Goal: Information Seeking & Learning: Learn about a topic

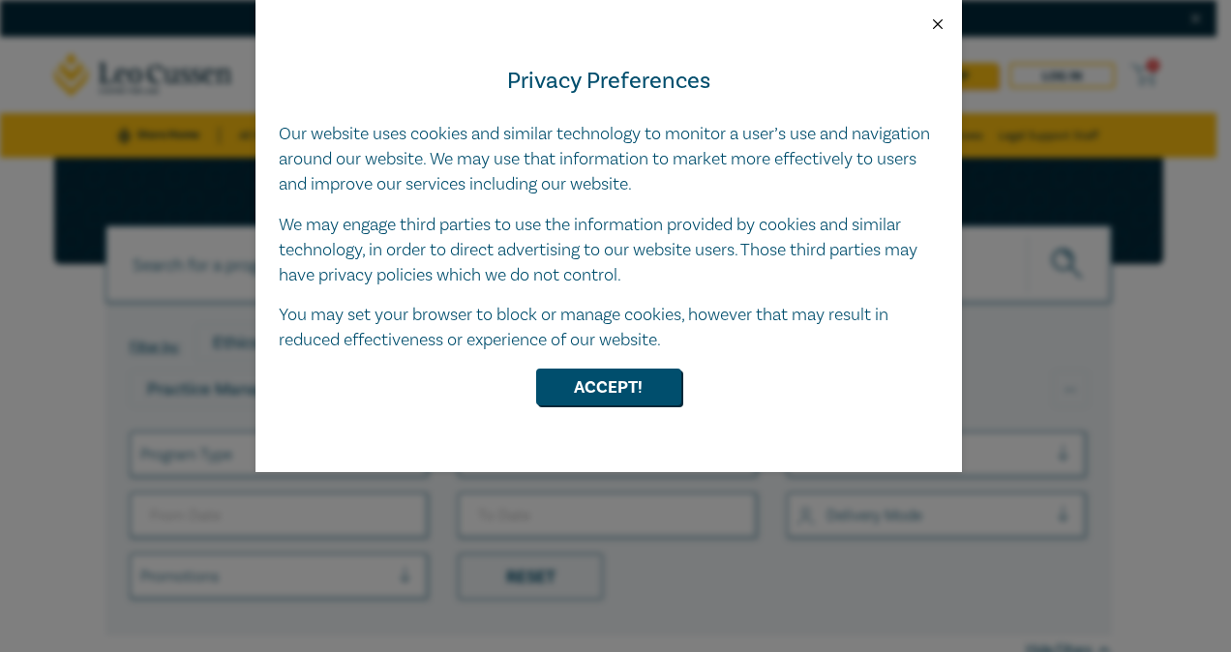
click at [929, 27] on button "Close" at bounding box center [937, 23] width 17 height 17
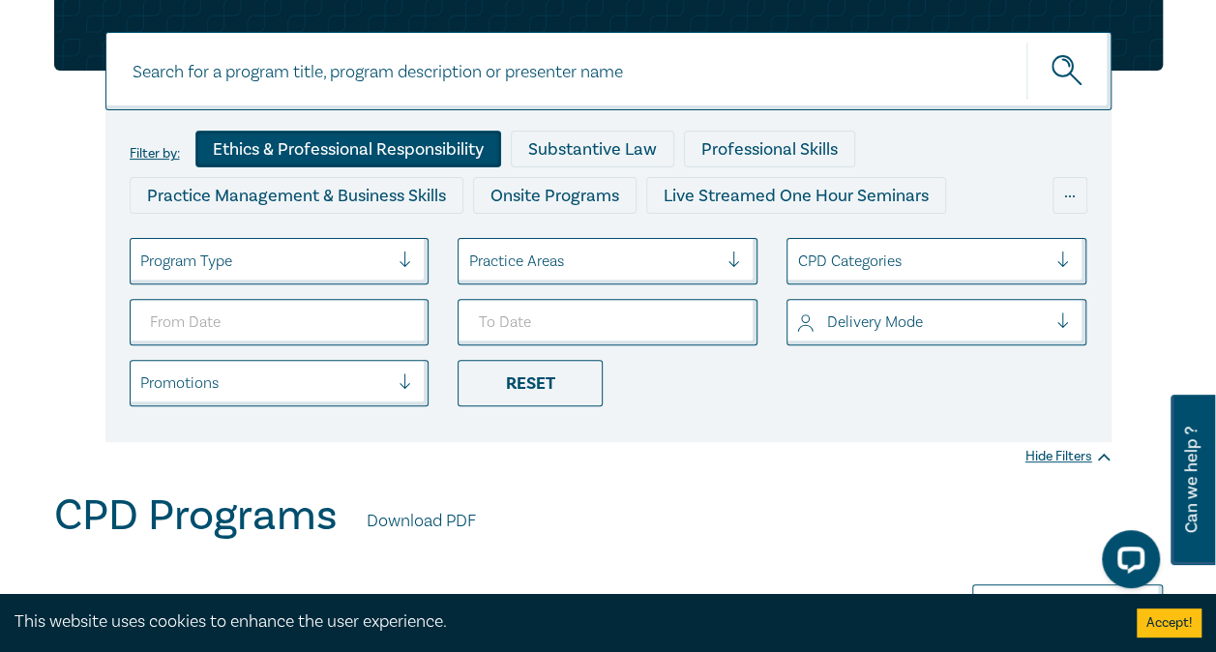
scroll to position [193, 0]
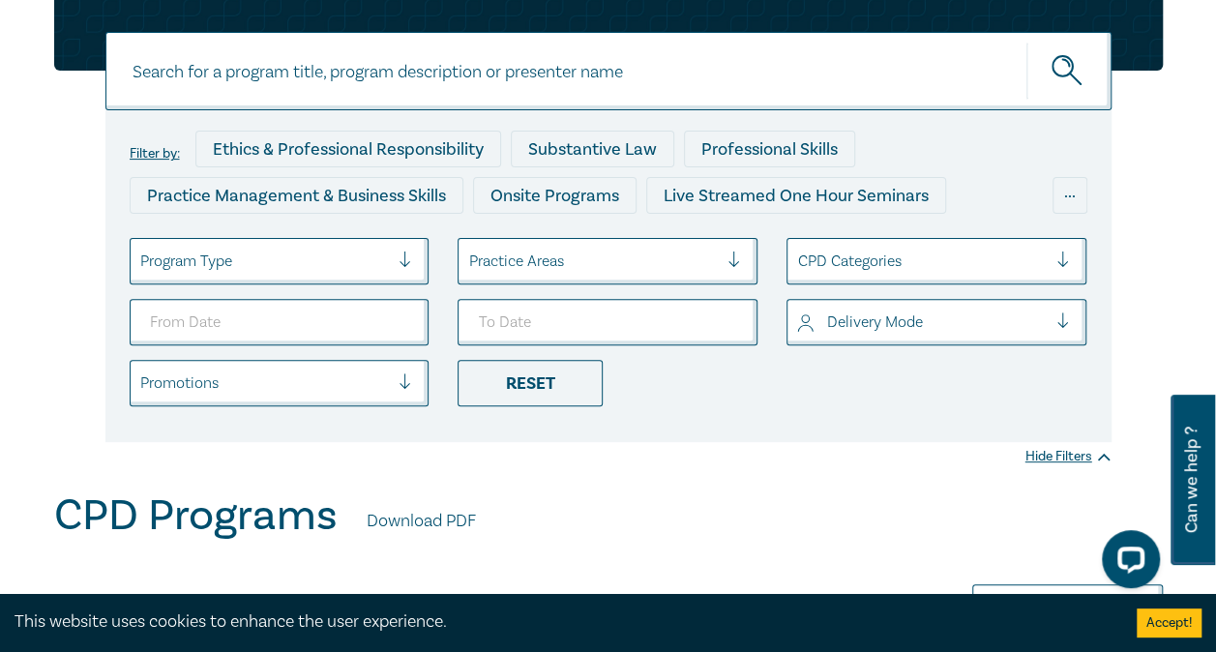
click at [500, 75] on input at bounding box center [608, 71] width 1006 height 78
type input "trust"
click at [1026, 42] on button "submit" at bounding box center [1068, 71] width 85 height 59
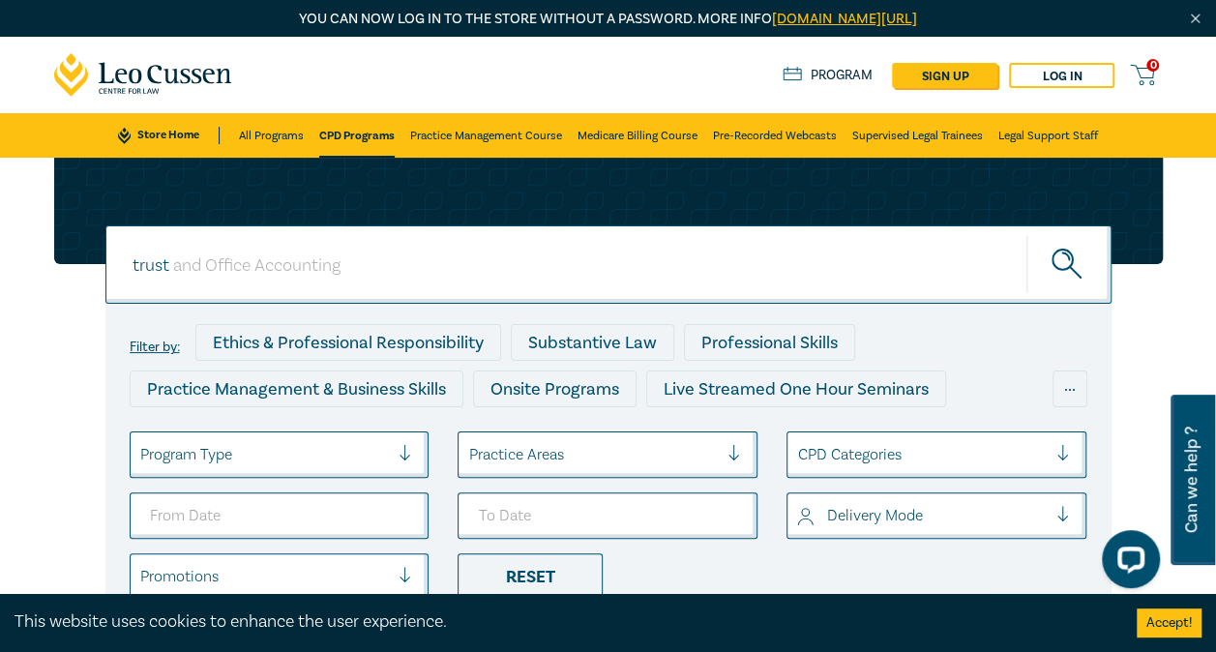
click at [1055, 259] on icon "submit" at bounding box center [1069, 266] width 34 height 34
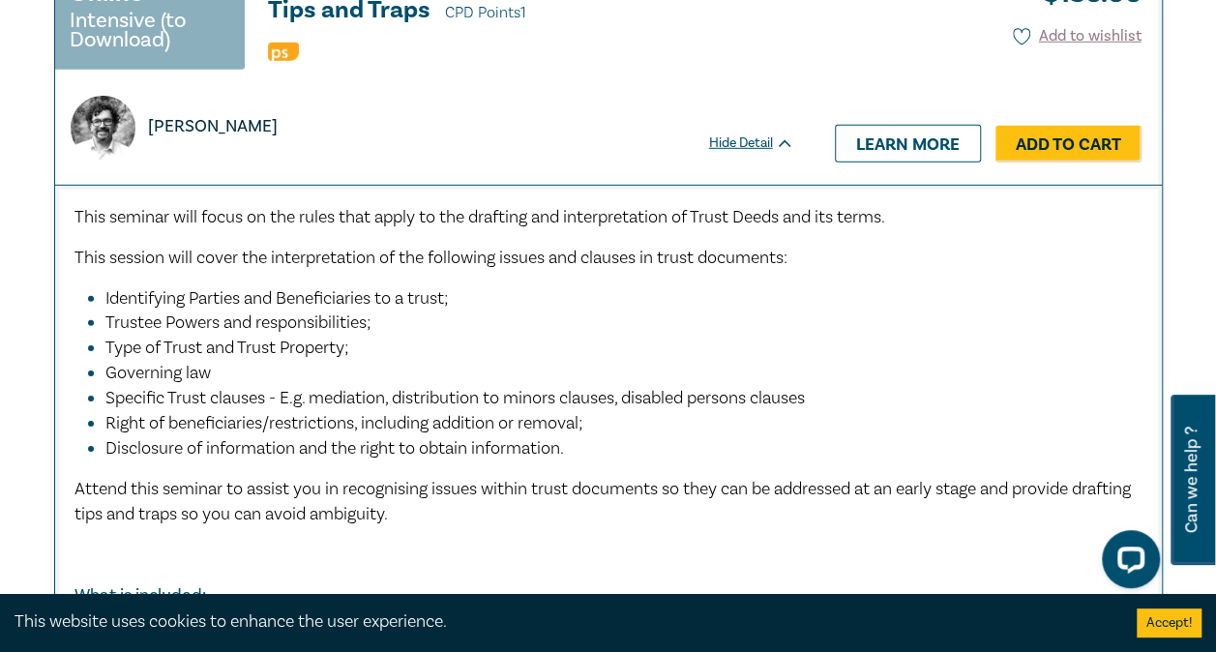
scroll to position [10158, 0]
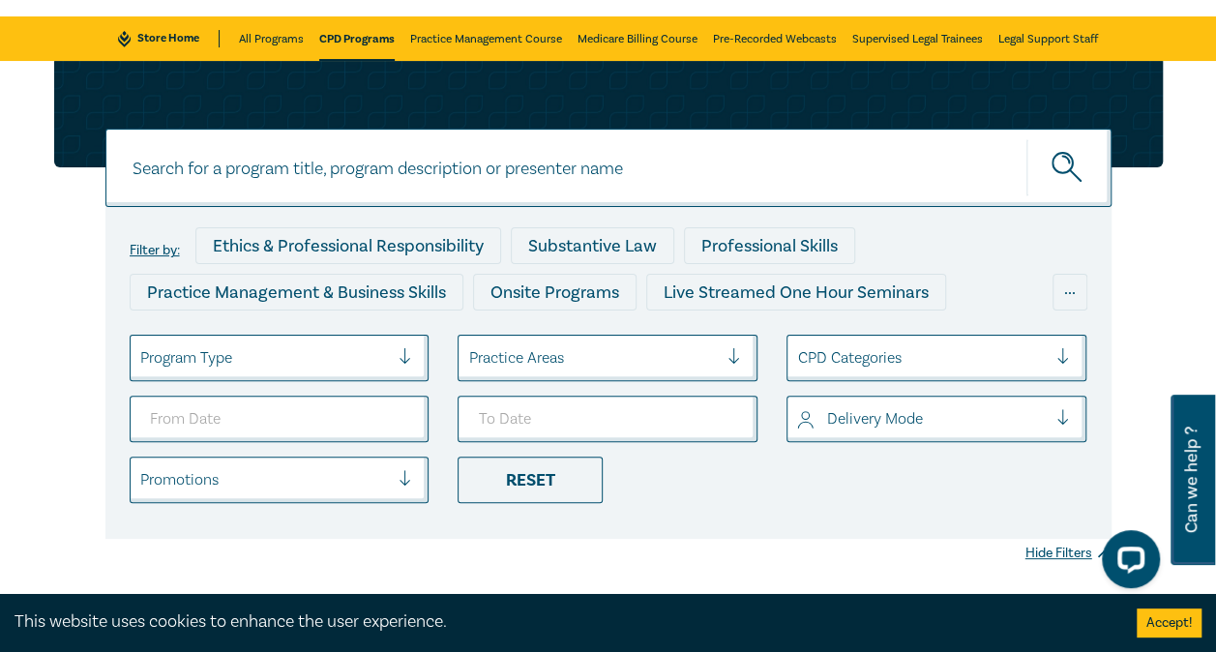
scroll to position [97, 0]
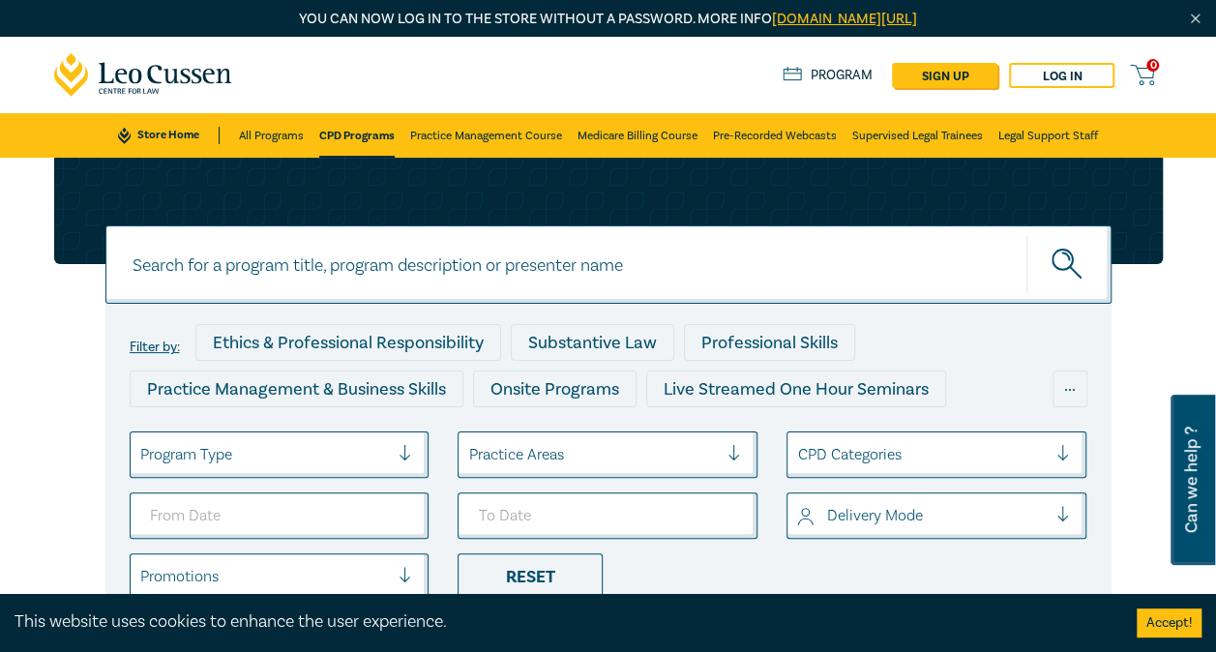
click at [320, 277] on input at bounding box center [608, 264] width 1006 height 78
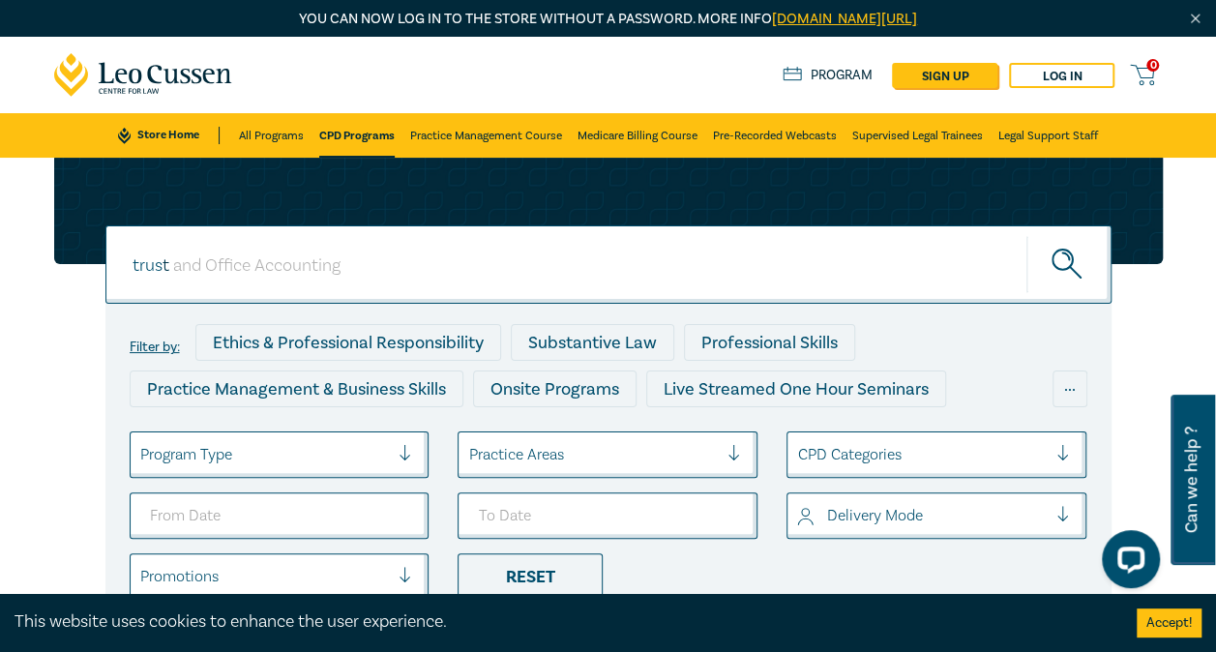
type input "trust"
click at [1026, 235] on button "submit" at bounding box center [1068, 264] width 85 height 59
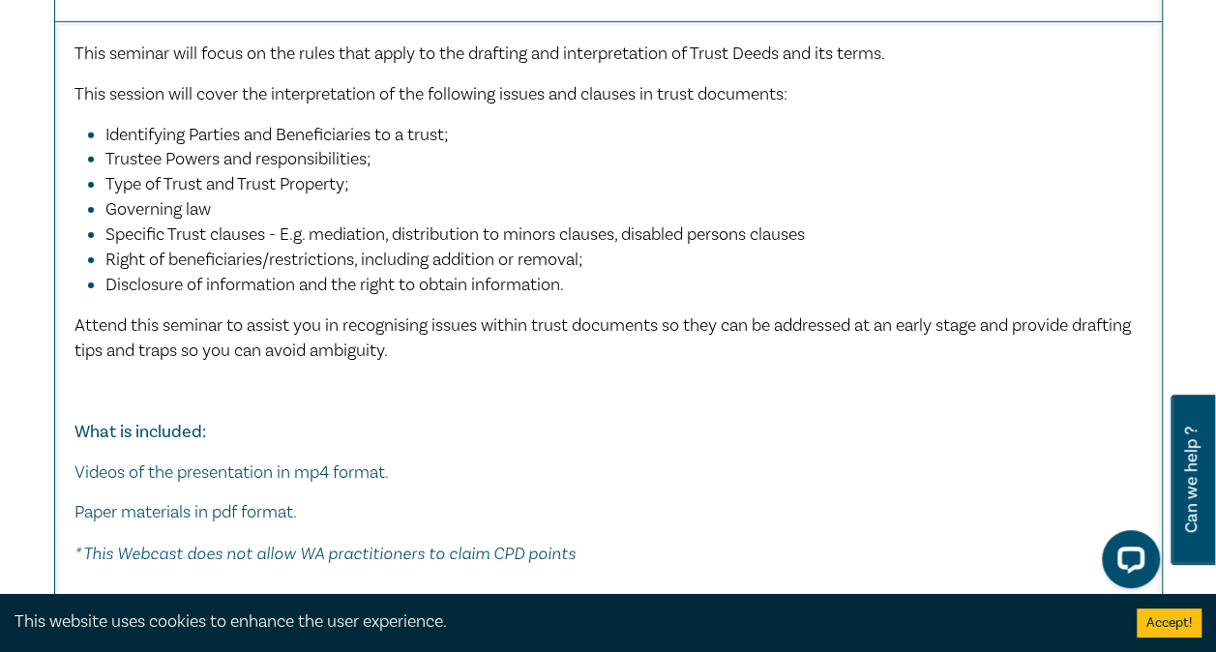
scroll to position [10545, 0]
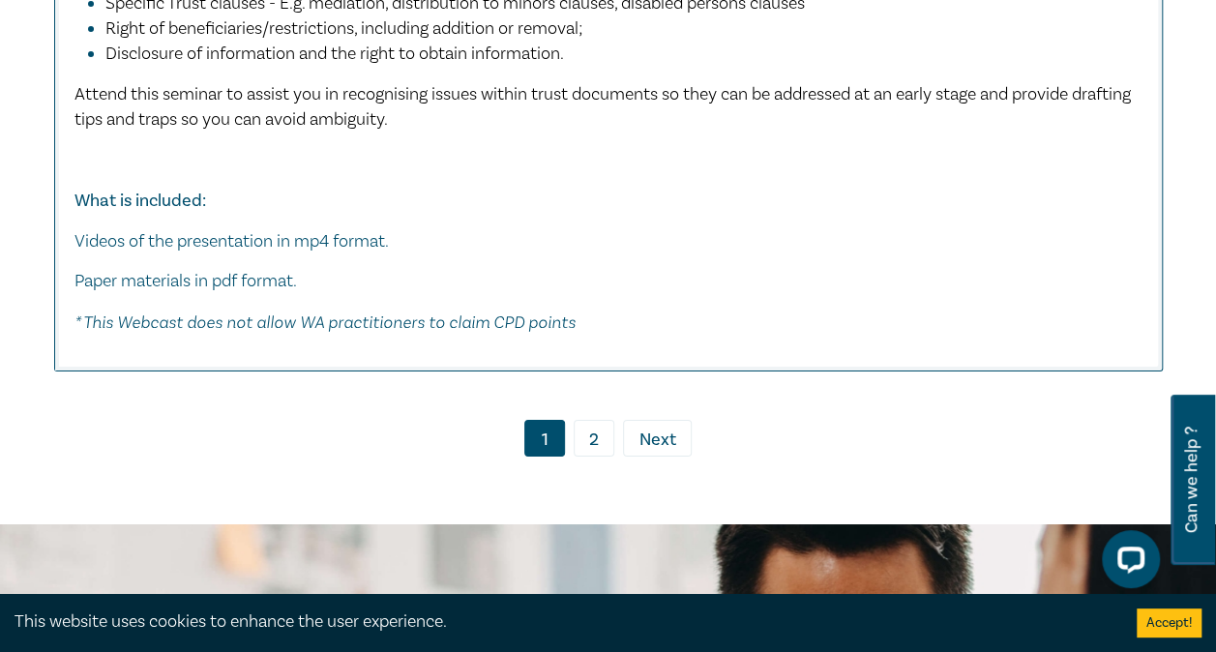
click at [594, 443] on link "2" at bounding box center [594, 438] width 41 height 37
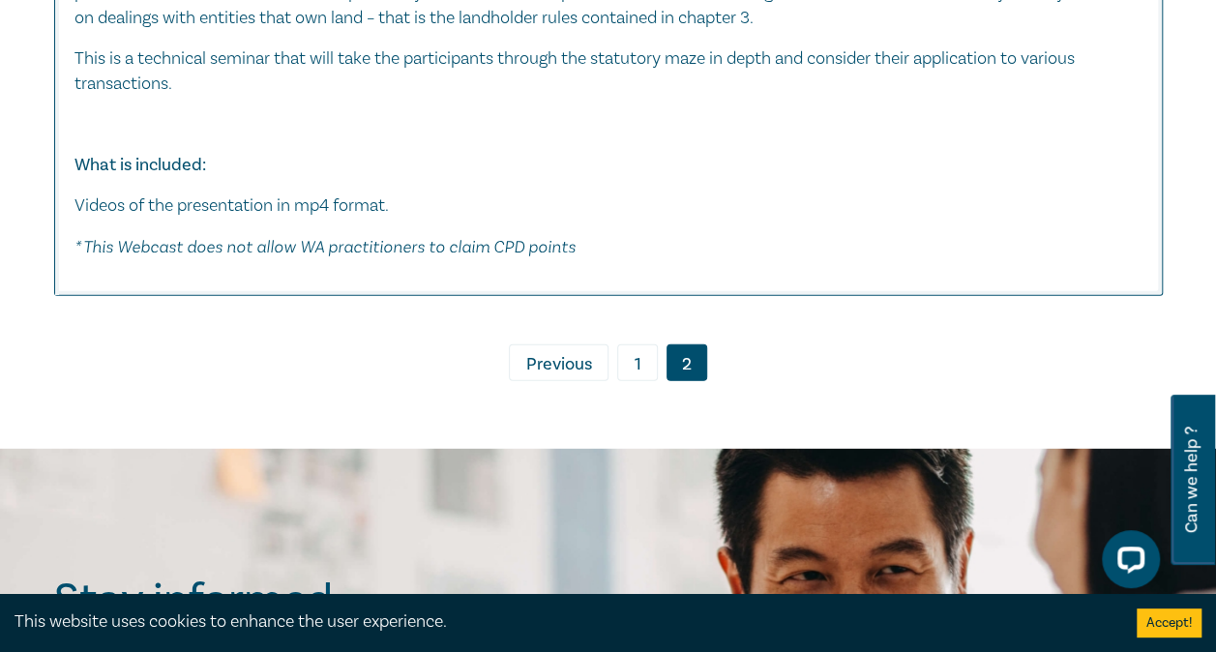
scroll to position [2612, 0]
